Goal: Find specific page/section: Find specific page/section

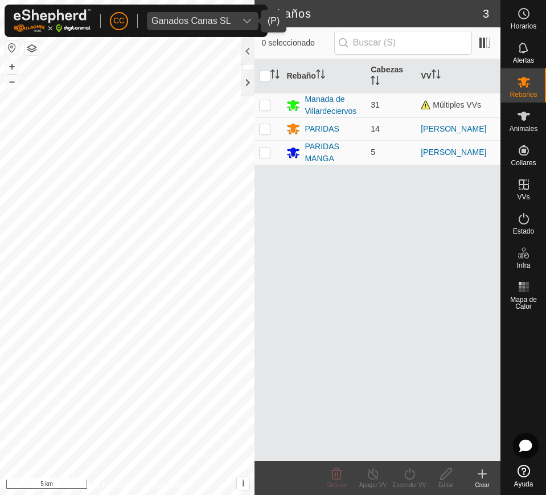
click at [204, 19] on div "Ganados Canas SL" at bounding box center [192, 21] width 80 height 9
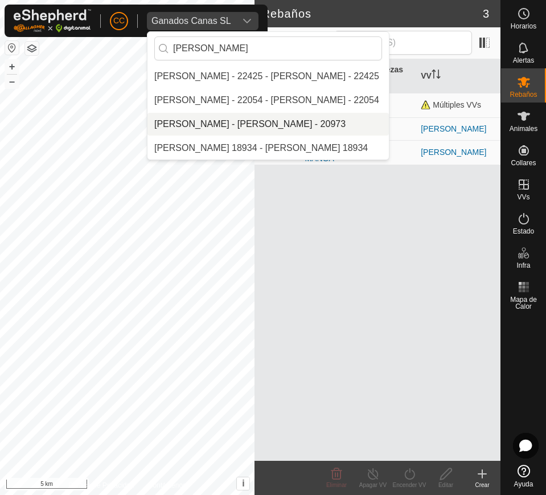
type input "[PERSON_NAME]"
click at [256, 128] on li "[PERSON_NAME] - [PERSON_NAME] - 20973" at bounding box center [268, 124] width 241 height 23
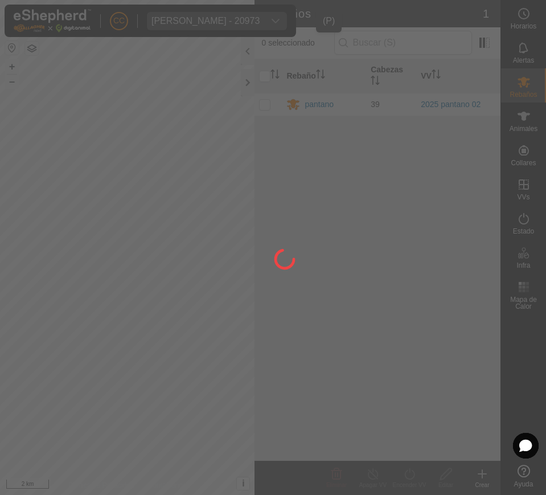
click at [525, 220] on div at bounding box center [273, 247] width 546 height 495
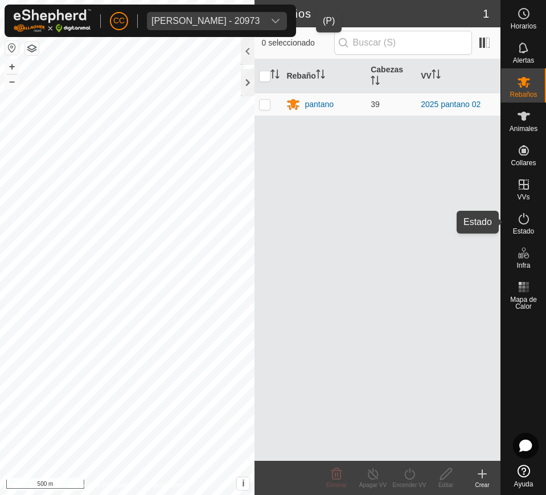
click at [525, 220] on icon at bounding box center [524, 219] width 14 height 14
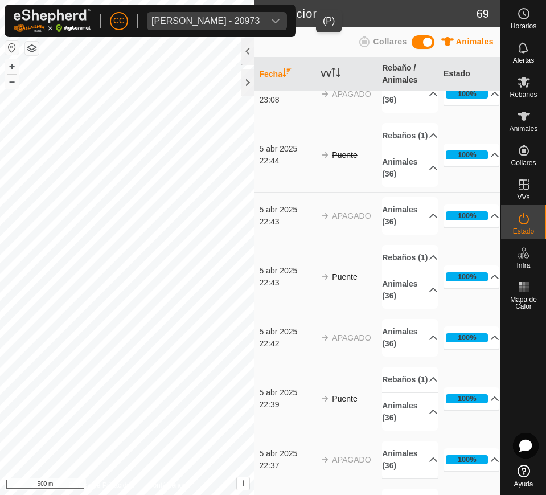
scroll to position [1884, 0]
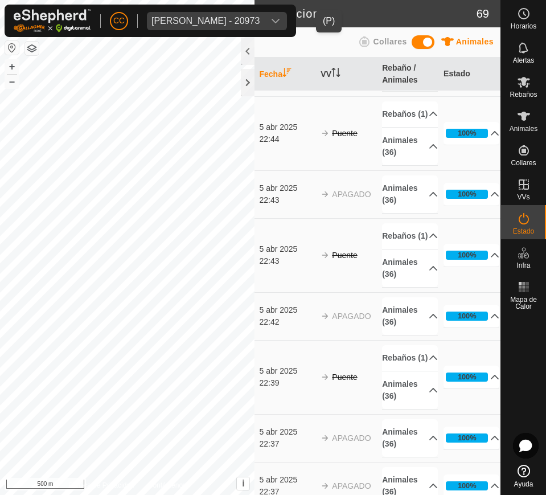
click at [240, 14] on span "[PERSON_NAME] - 20973" at bounding box center [205, 21] width 117 height 18
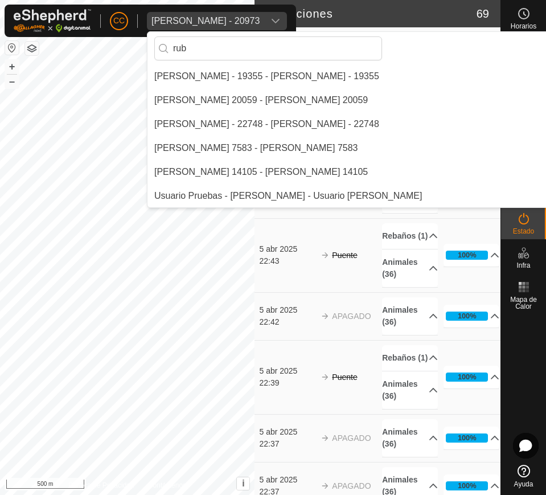
scroll to position [0, 0]
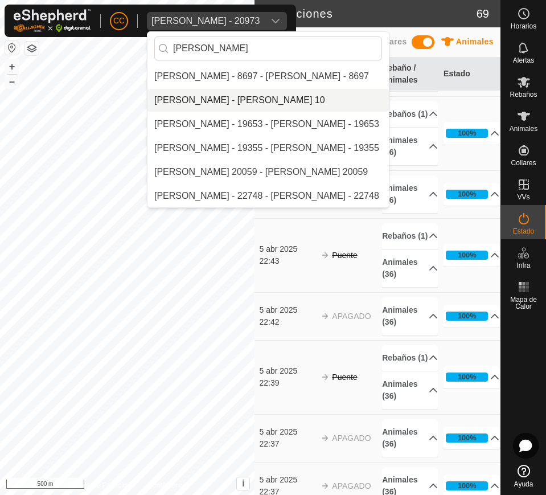
type input "[PERSON_NAME]"
click at [249, 98] on li "[PERSON_NAME] - [PERSON_NAME] 10" at bounding box center [268, 100] width 241 height 23
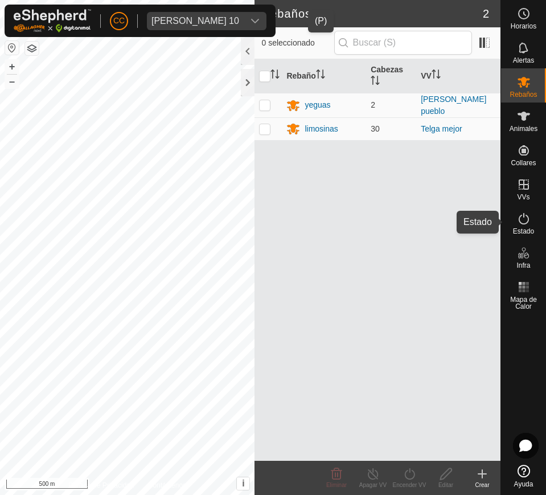
click at [526, 219] on icon at bounding box center [524, 219] width 14 height 14
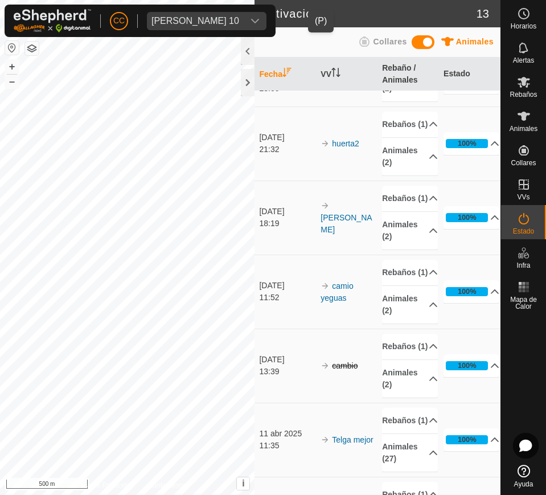
scroll to position [562, 0]
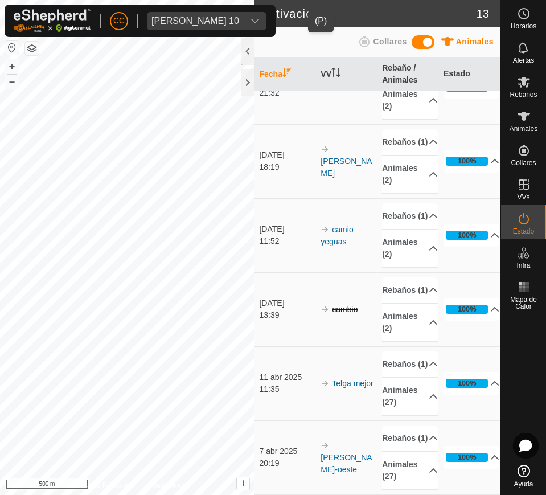
click at [164, 12] on span "[PERSON_NAME] 10" at bounding box center [195, 21] width 97 height 18
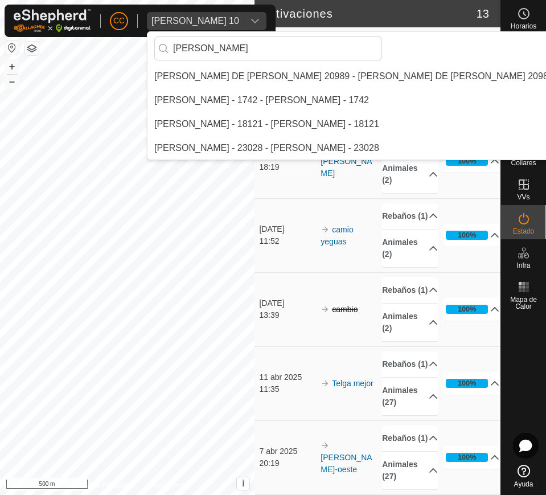
scroll to position [0, 0]
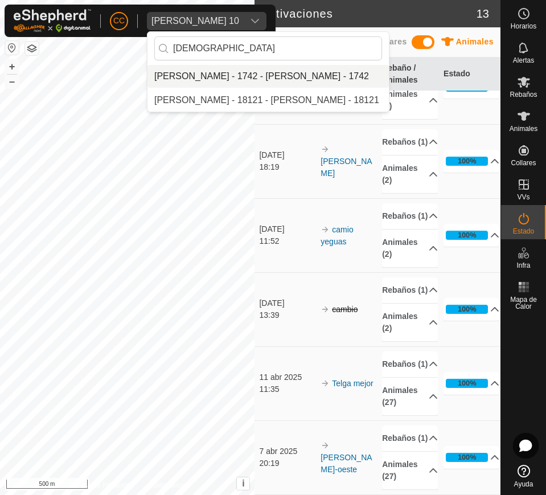
type input "[DEMOGRAPHIC_DATA]"
click at [223, 76] on li "[PERSON_NAME] - 1742 - [PERSON_NAME] - 1742" at bounding box center [268, 76] width 241 height 23
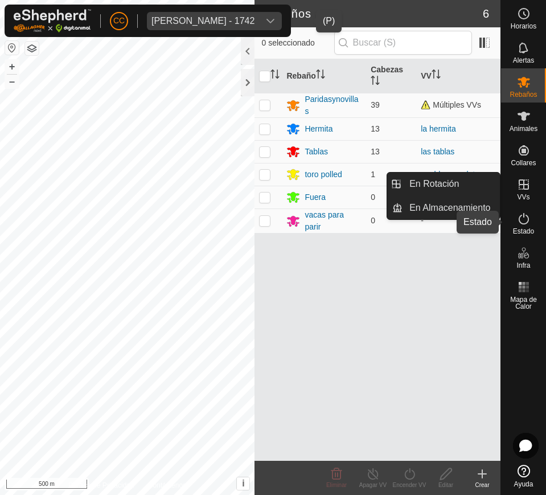
click at [523, 225] on icon at bounding box center [524, 219] width 14 height 14
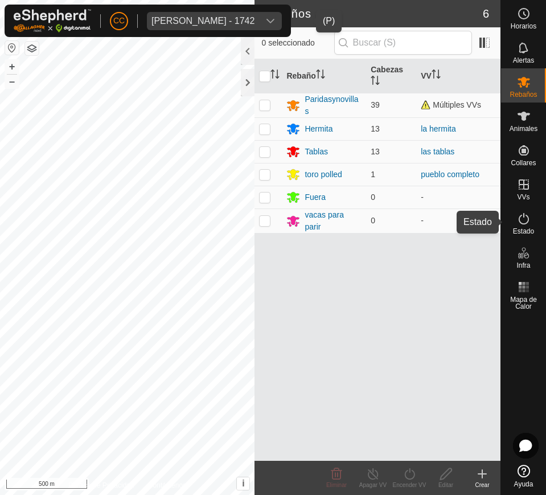
click at [523, 224] on icon at bounding box center [524, 219] width 14 height 14
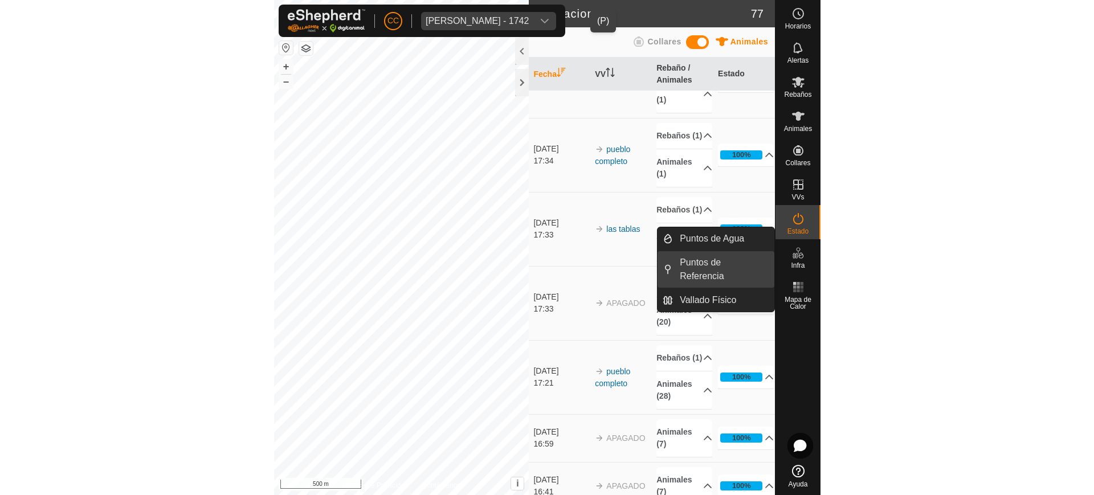
scroll to position [1187, 0]
